Goal: Task Accomplishment & Management: Use online tool/utility

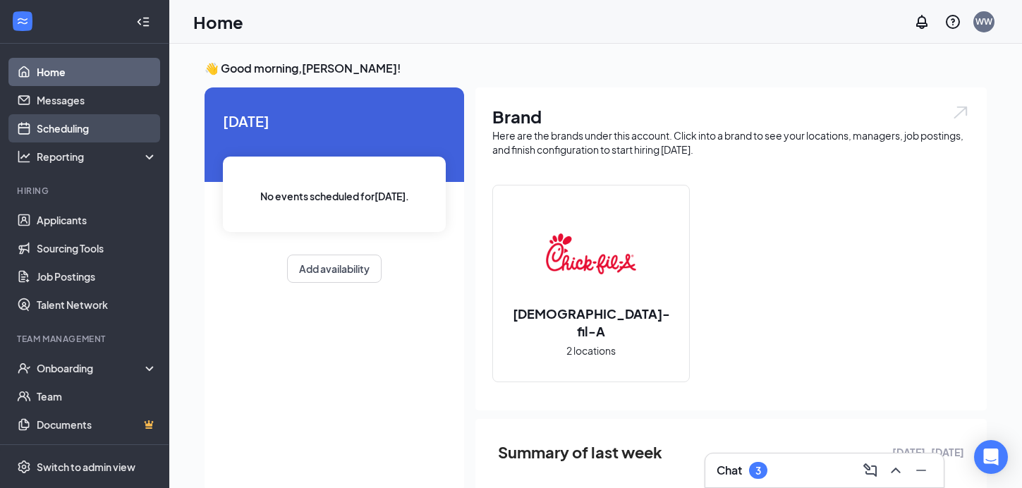
click at [63, 141] on link "Scheduling" at bounding box center [97, 128] width 121 height 28
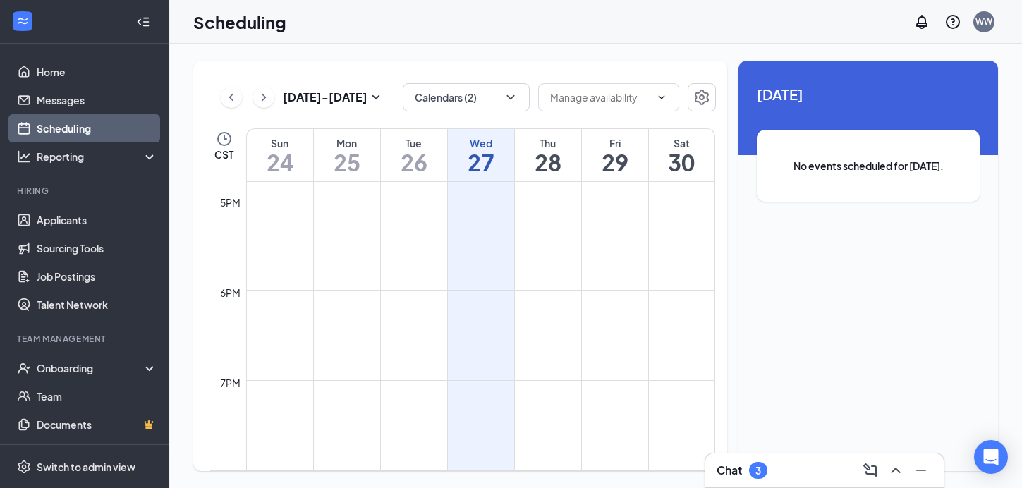
scroll to position [1518, 0]
click at [502, 103] on button "Calendars (2)" at bounding box center [466, 97] width 127 height 28
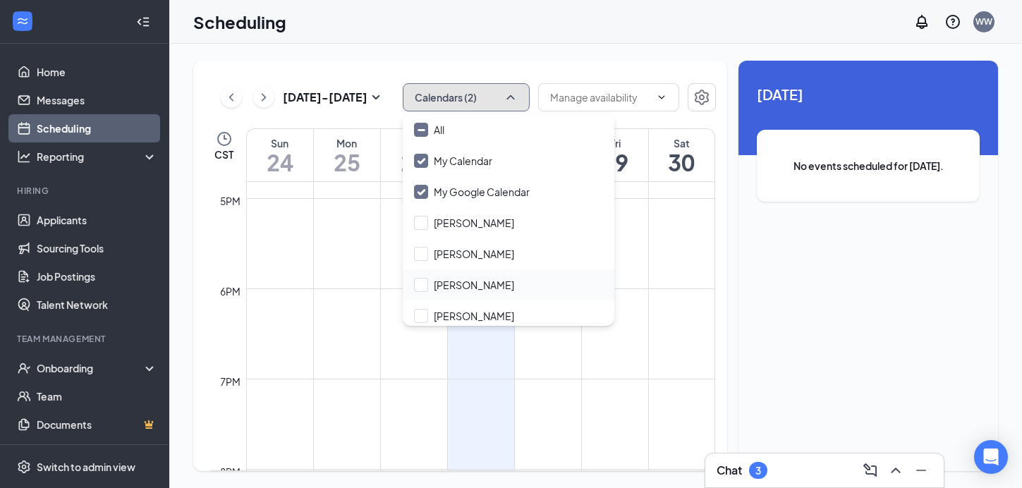
scroll to position [130, 0]
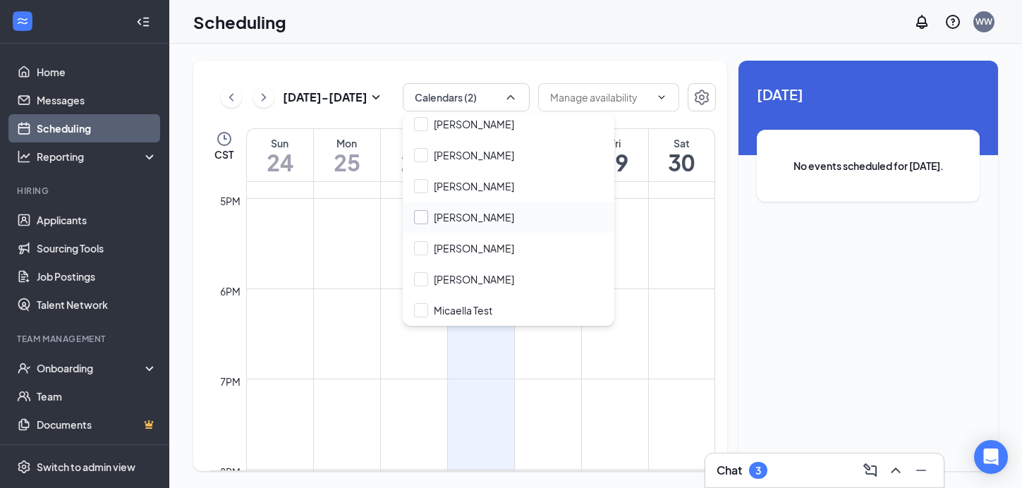
click at [451, 210] on input "[PERSON_NAME]" at bounding box center [464, 217] width 100 height 14
checkbox input "true"
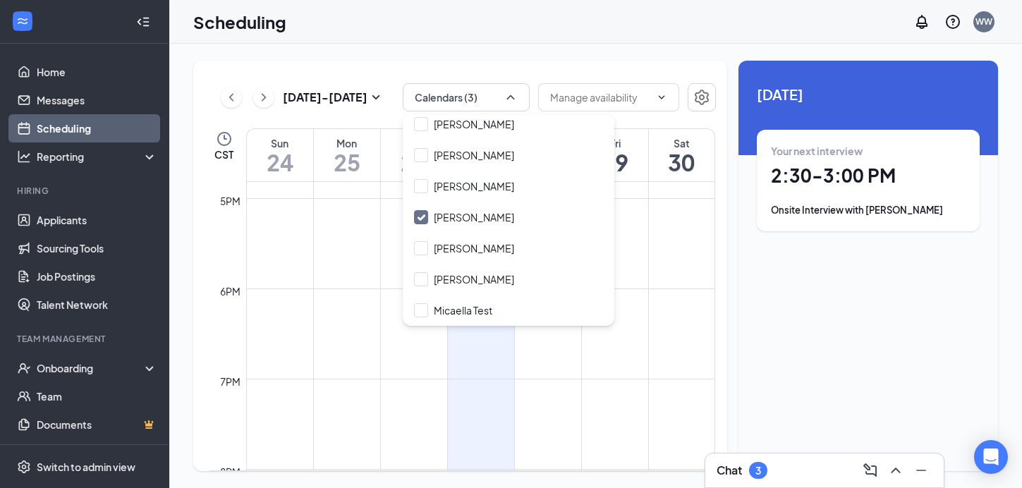
click at [797, 326] on div "Unavailable in basic plan [DATE] Your next interview 2:30 - 3:00 PM Onsite Inte…" at bounding box center [868, 266] width 260 height 410
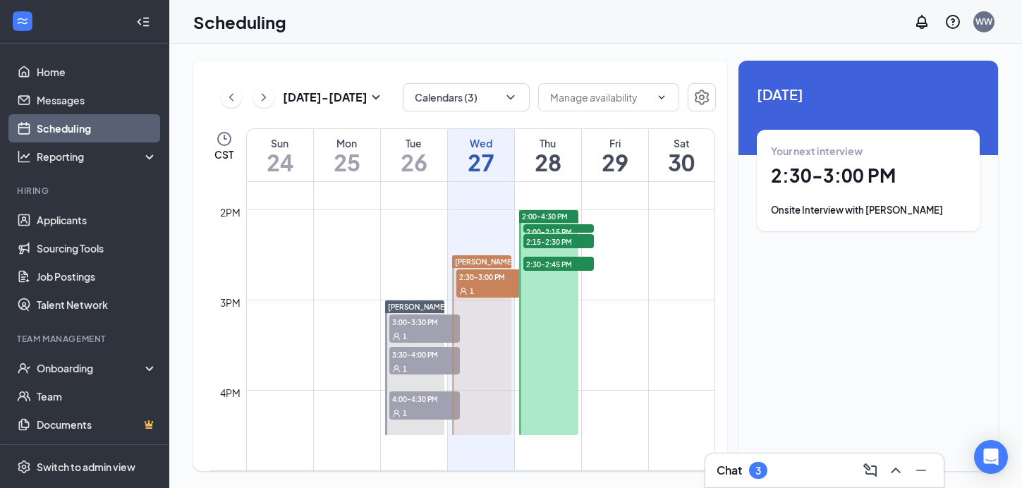
scroll to position [1243, 0]
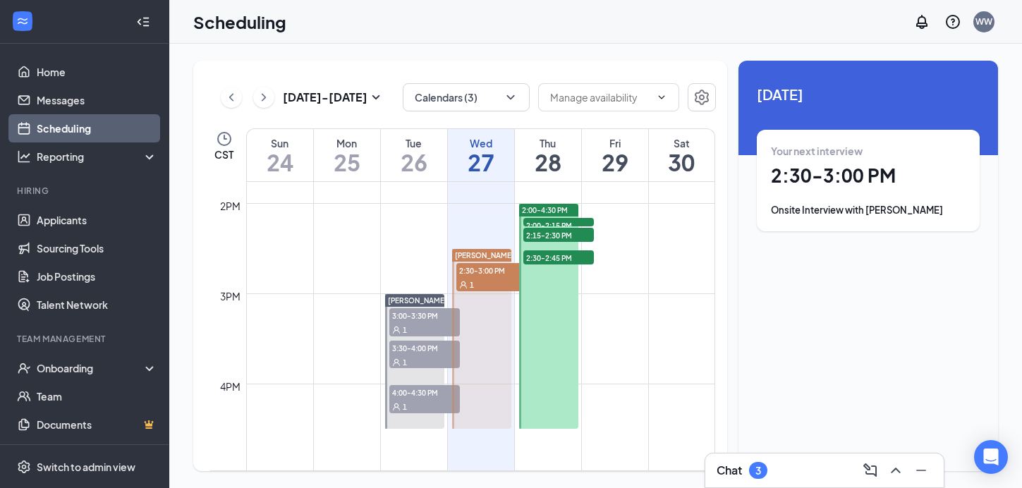
click at [415, 169] on h1 "26" at bounding box center [414, 162] width 66 height 24
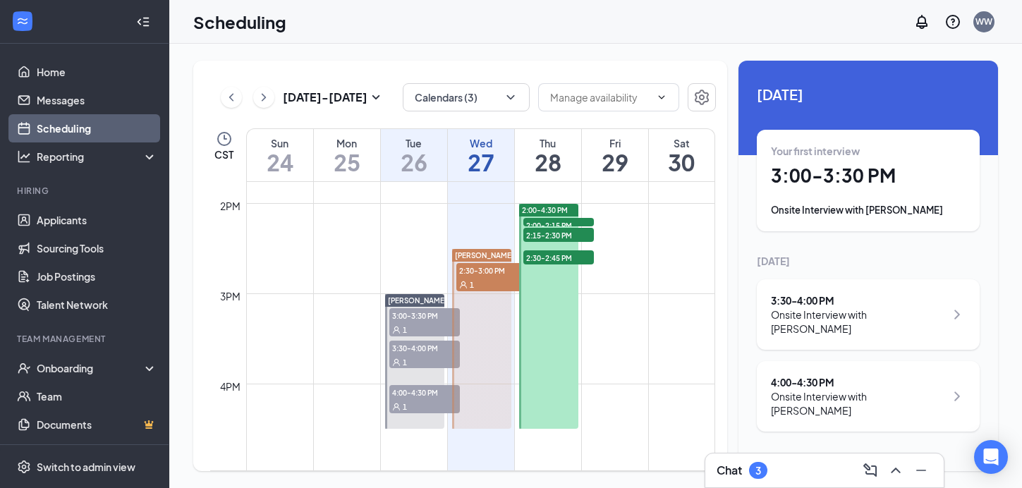
click at [814, 203] on div "Onsite Interview with [PERSON_NAME]" at bounding box center [868, 210] width 195 height 14
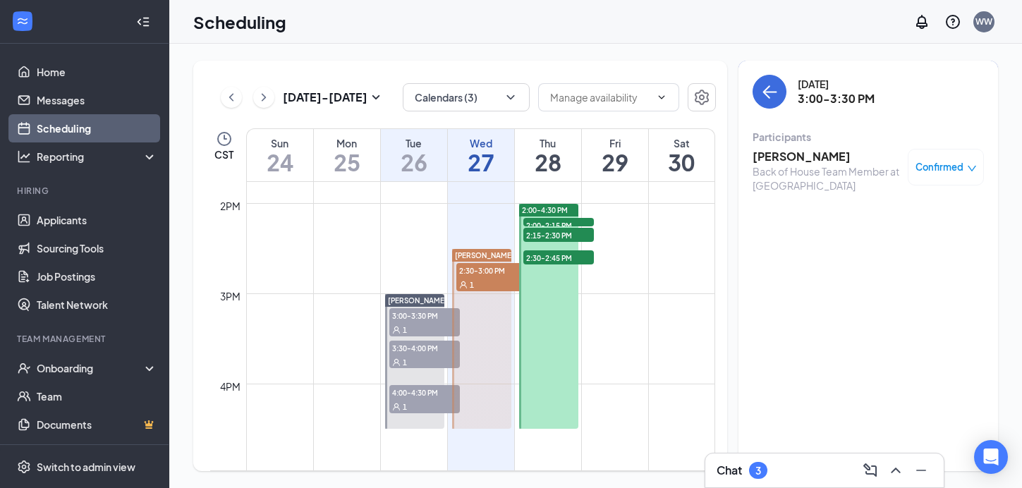
click at [793, 149] on h3 "[PERSON_NAME]" at bounding box center [826, 157] width 148 height 16
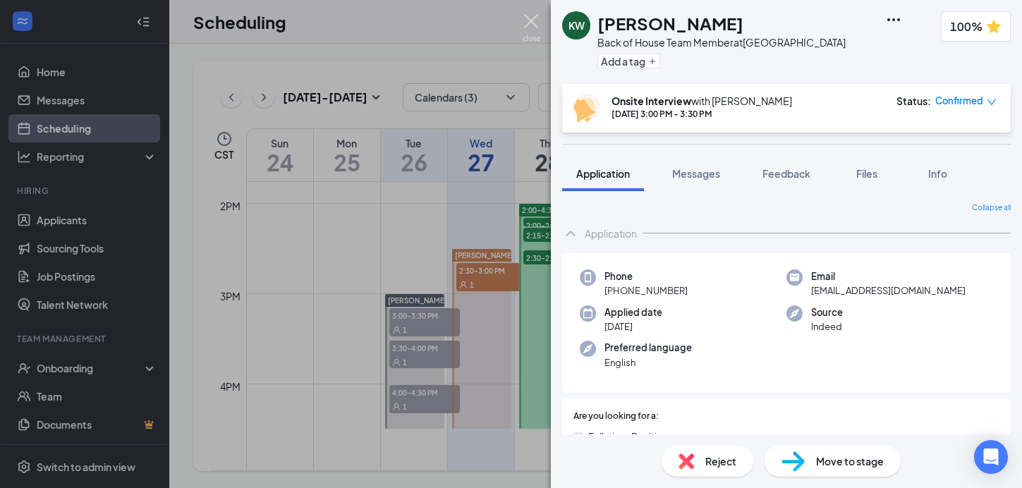
click at [534, 23] on img at bounding box center [532, 28] width 18 height 28
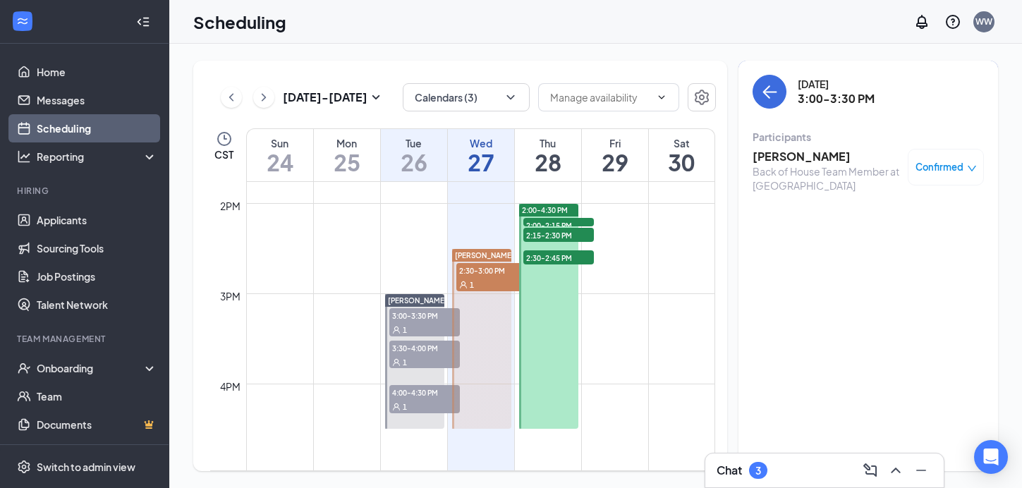
click at [758, 476] on div "3" at bounding box center [758, 471] width 6 height 12
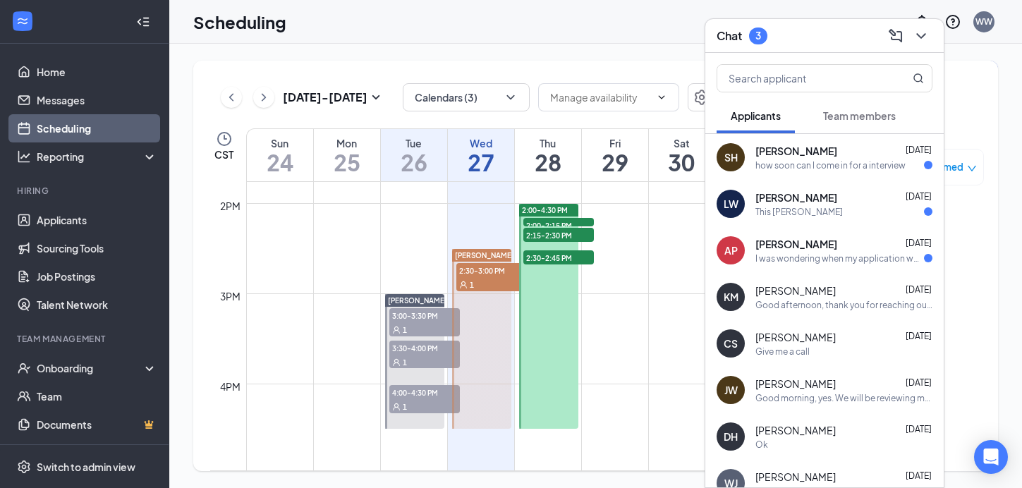
click at [857, 114] on span "Team members" at bounding box center [859, 115] width 73 height 13
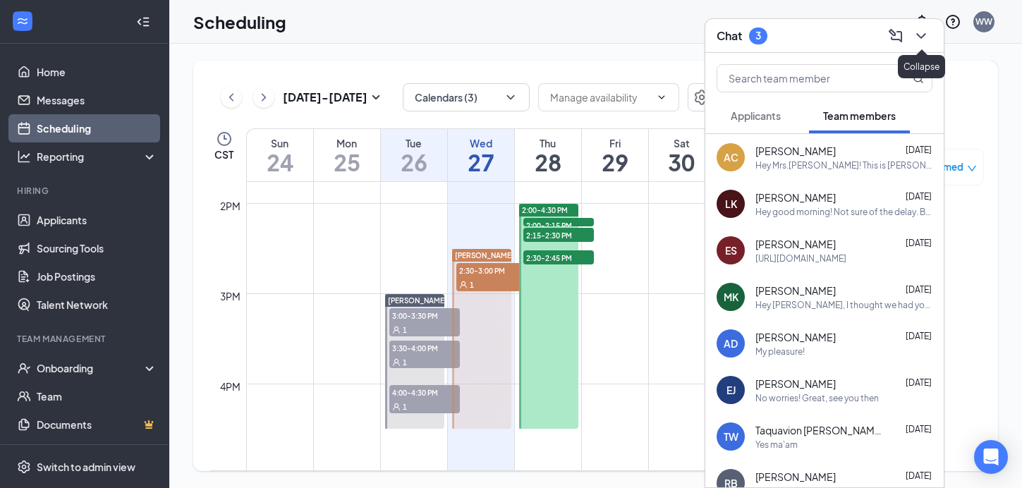
click at [916, 43] on icon "ChevronDown" at bounding box center [921, 36] width 17 height 17
